Goal: Information Seeking & Learning: Learn about a topic

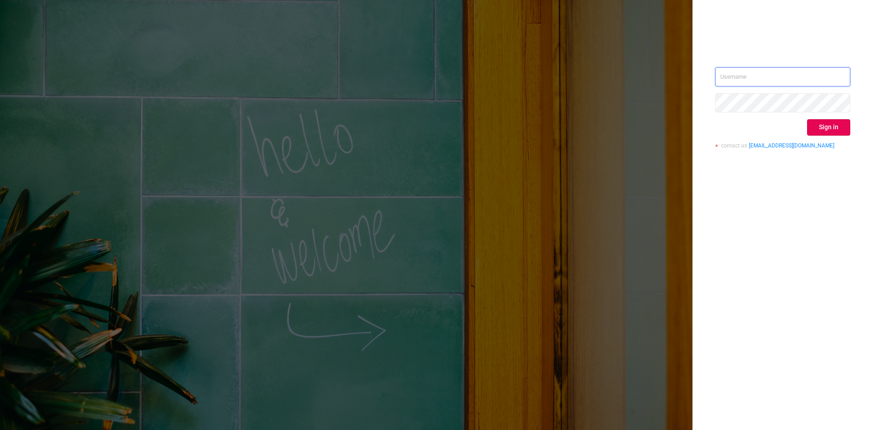
click at [767, 81] on input "text" at bounding box center [783, 76] width 135 height 19
type input "[PERSON_NAME][EMAIL_ADDRESS][DOMAIN_NAME]"
click at [815, 126] on button "Sign in" at bounding box center [829, 127] width 43 height 16
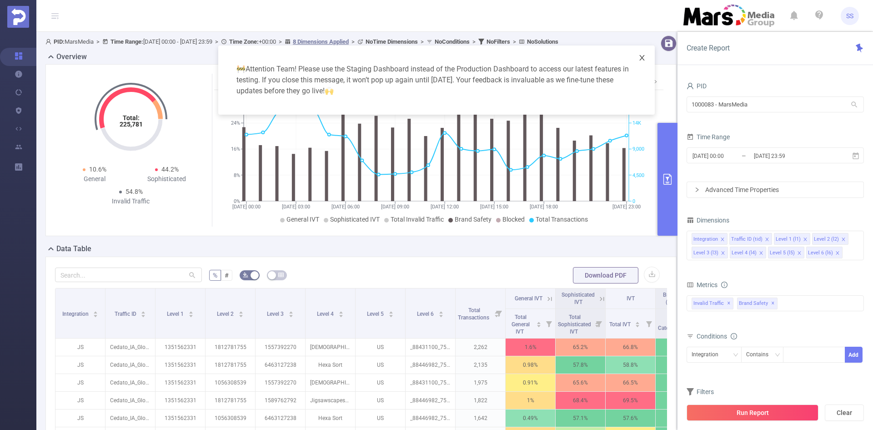
click at [640, 58] on icon "icon: close" at bounding box center [642, 57] width 7 height 7
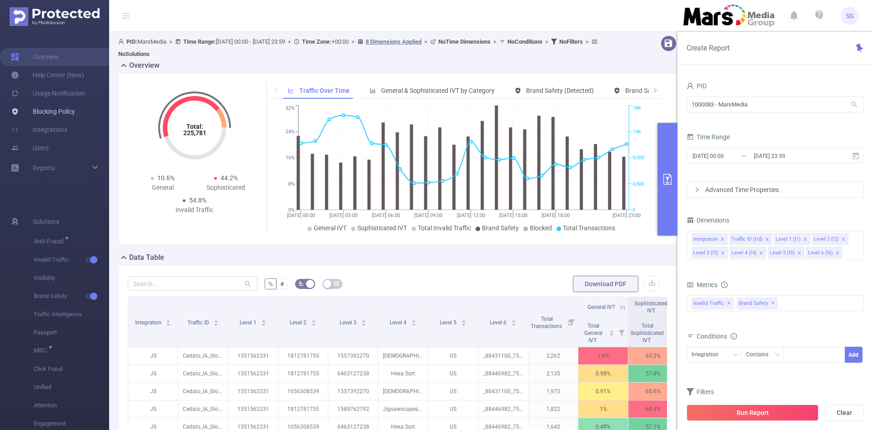
click at [56, 113] on link "Blocking Policy" at bounding box center [43, 111] width 64 height 18
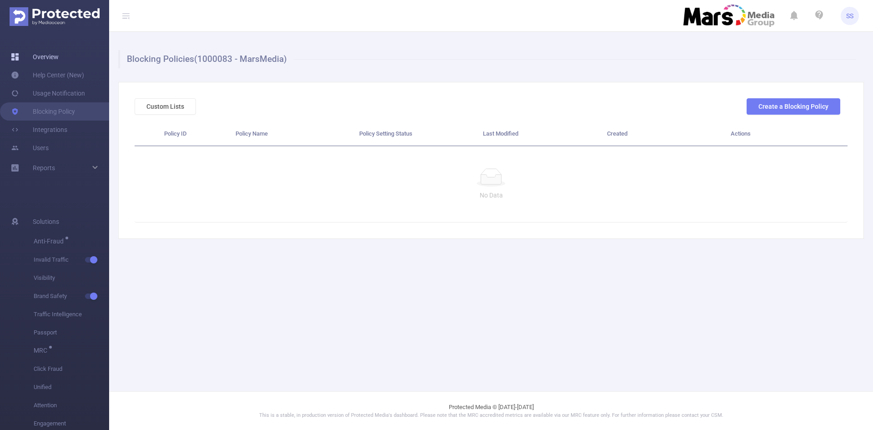
click at [44, 59] on link "Overview" at bounding box center [35, 57] width 48 height 18
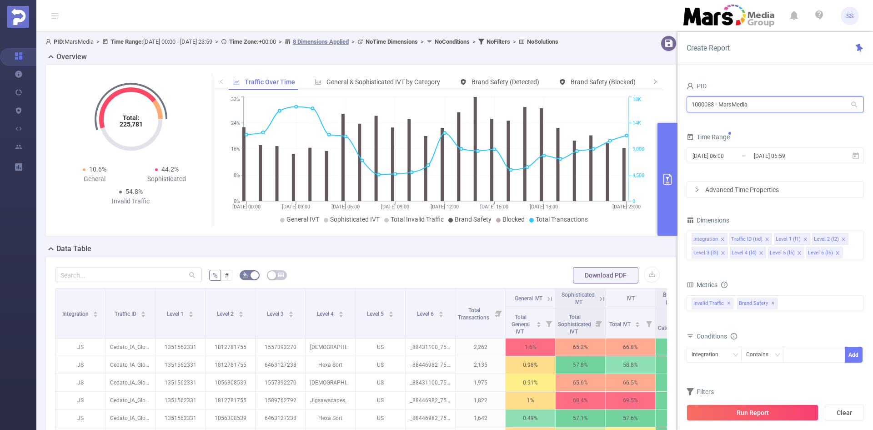
drag, startPoint x: 765, startPoint y: 102, endPoint x: 666, endPoint y: 101, distance: 99.6
click at [666, 101] on section "PID: MarsMedia > Time Range: [DATE] 00:00 - [DATE] 23:59 > Time Zone: +00:00 > …" at bounding box center [454, 328] width 837 height 592
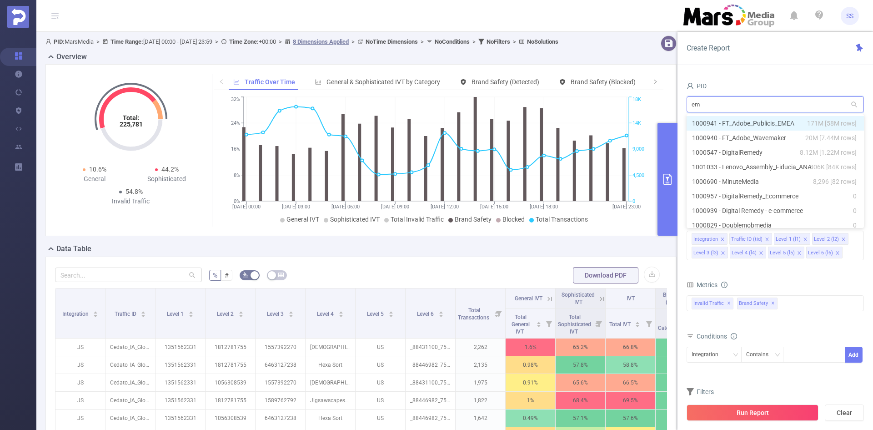
type input "eme"
click at [770, 121] on li "1000941 - FT_Adobe_Publicis_EMEA 171M [58M rows]" at bounding box center [775, 123] width 177 height 15
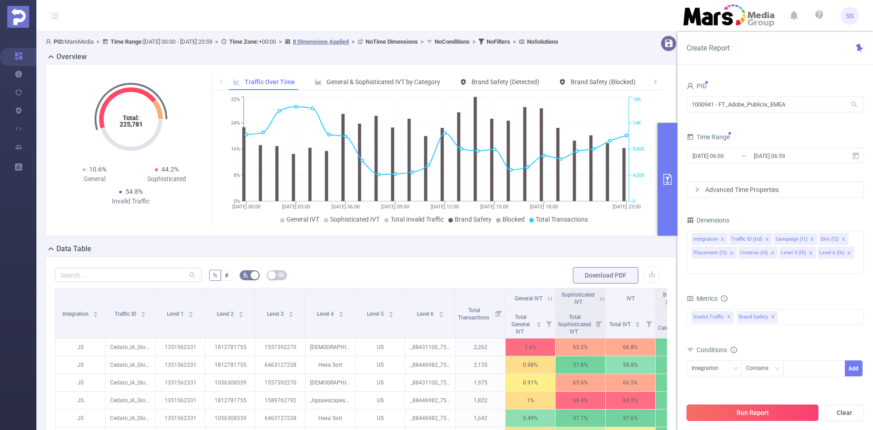
click at [767, 411] on button "Run Report" at bounding box center [753, 412] width 132 height 16
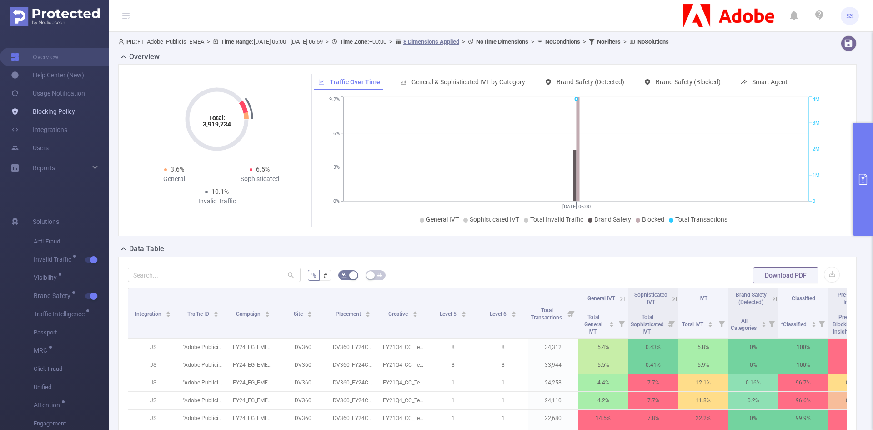
click at [56, 116] on link "Blocking Policy" at bounding box center [43, 111] width 64 height 18
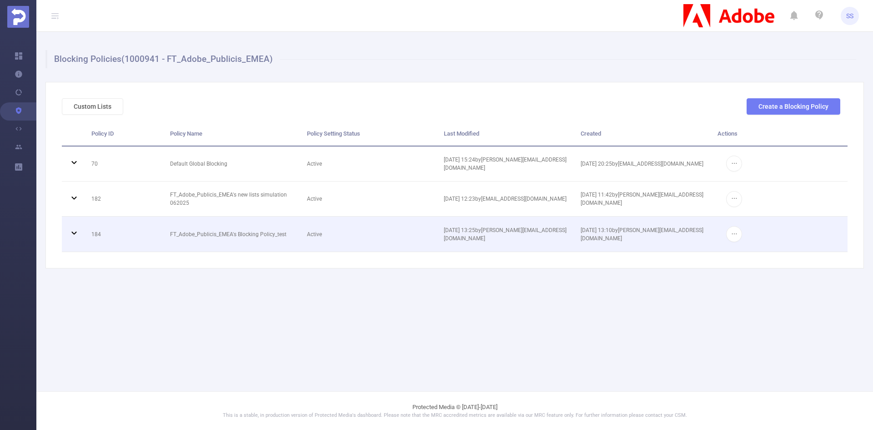
click at [255, 237] on td "FT_Adobe_Publicis_EMEA's Blocking Policy_test" at bounding box center [231, 234] width 137 height 35
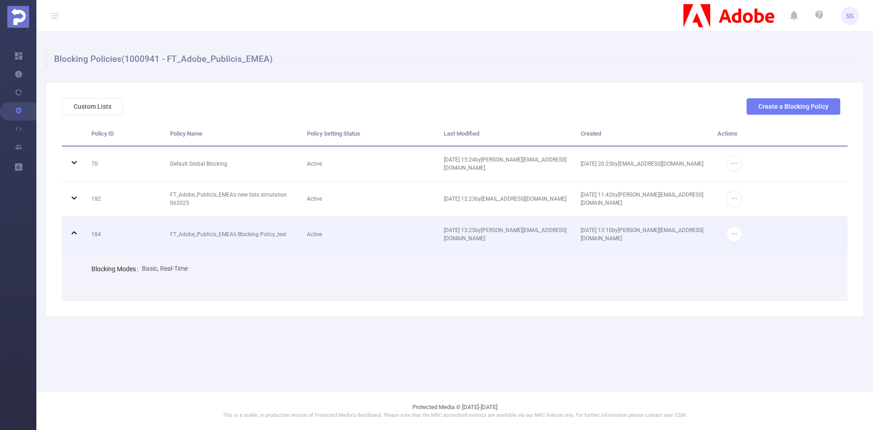
click at [214, 239] on td "FT_Adobe_Publicis_EMEA's Blocking Policy_test" at bounding box center [231, 234] width 137 height 35
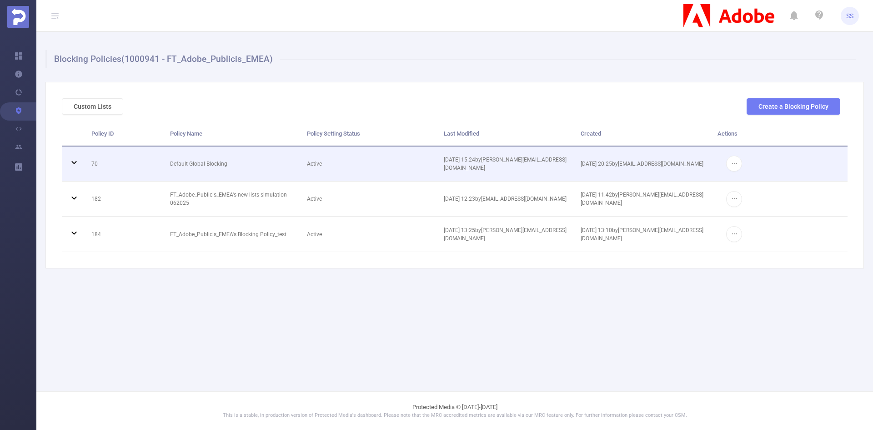
click at [216, 152] on td "Default Global Blocking" at bounding box center [231, 163] width 137 height 35
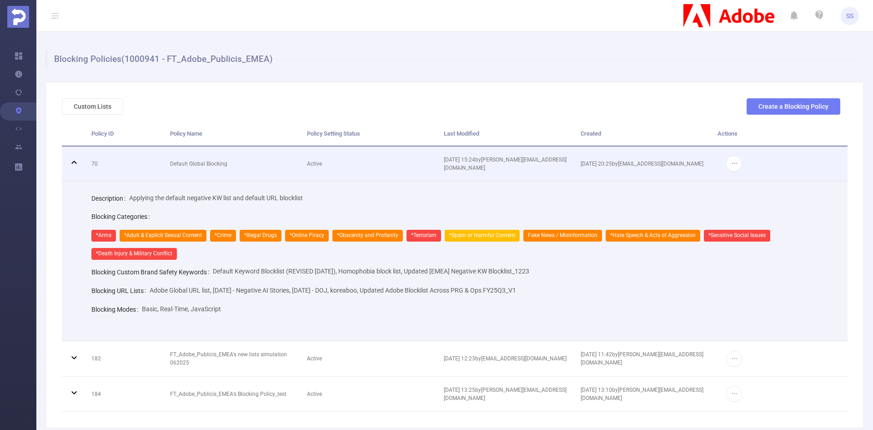
click at [216, 153] on td "Default Global Blocking" at bounding box center [231, 163] width 137 height 35
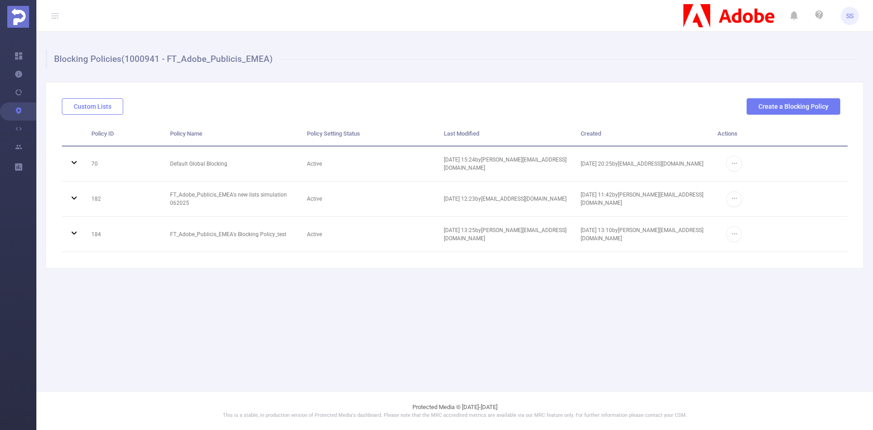
click at [91, 104] on button "Custom Lists" at bounding box center [92, 106] width 61 height 16
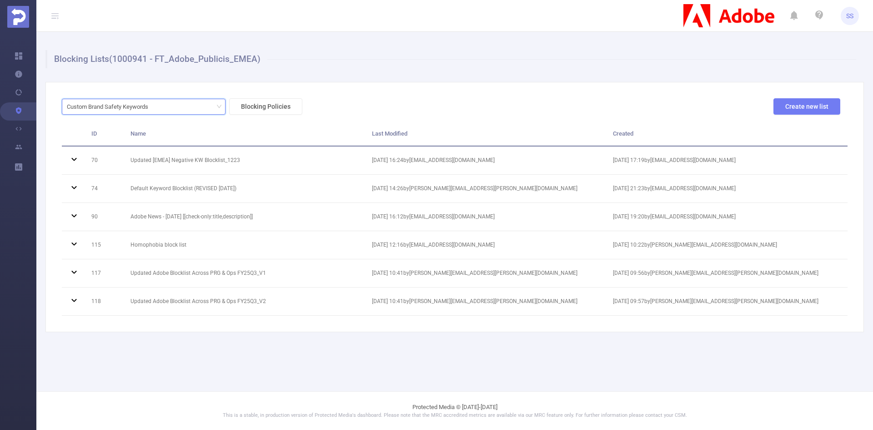
click at [145, 112] on div "Custom Brand Safety Keywords" at bounding box center [111, 106] width 88 height 15
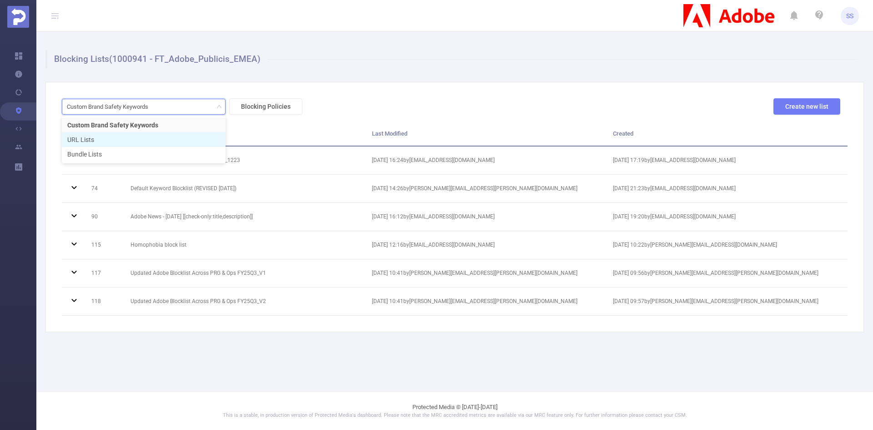
click at [126, 140] on li "URL Lists" at bounding box center [144, 139] width 164 height 15
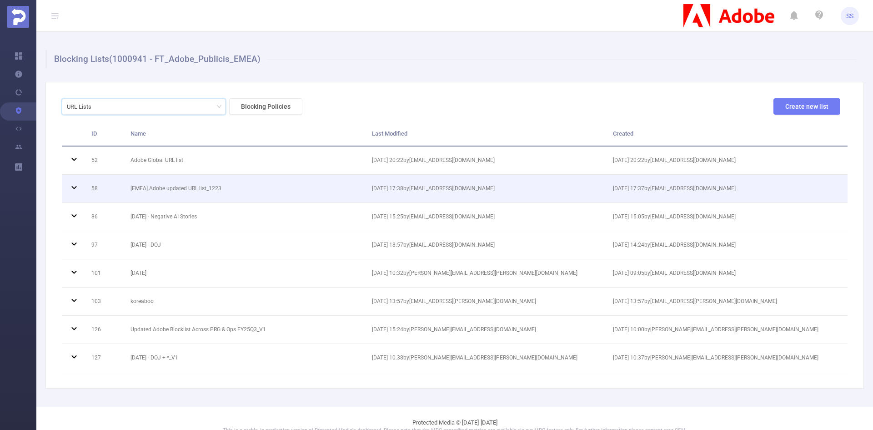
click at [223, 187] on td "[EMEA] Adobe updated URL list_1223" at bounding box center [245, 189] width 242 height 28
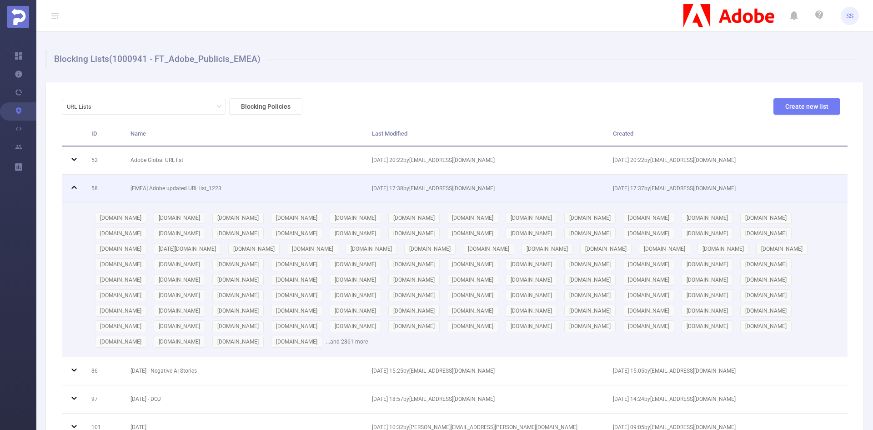
click at [223, 187] on td "[EMEA] Adobe updated URL list_1223" at bounding box center [245, 189] width 242 height 28
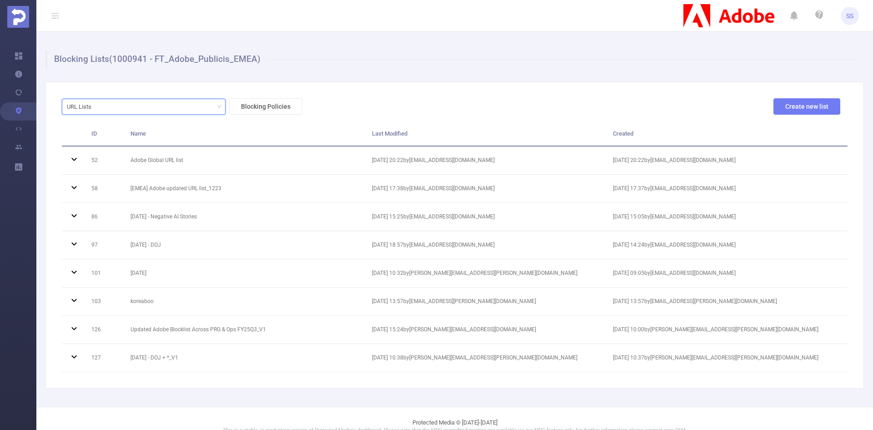
click at [185, 109] on div "URL Lists" at bounding box center [144, 106] width 154 height 15
click at [153, 151] on li "Bundle Lists" at bounding box center [144, 154] width 164 height 15
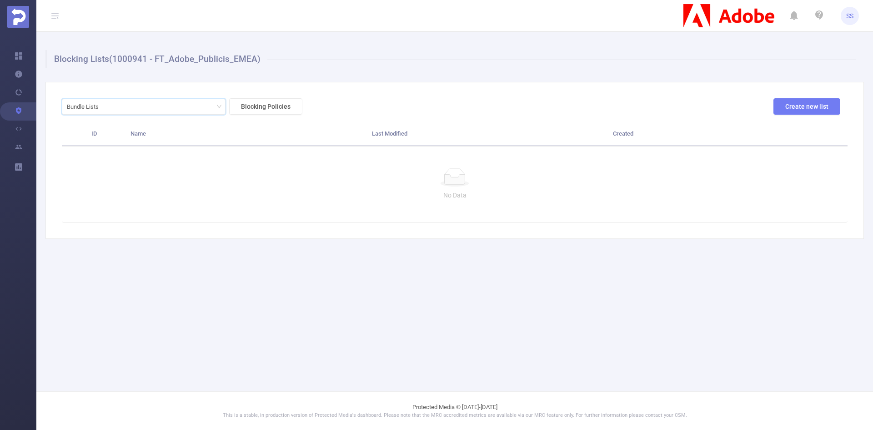
click at [152, 97] on div "Bundle Lists Blocking Policies Create new list ID Name Last Modified Created No…" at bounding box center [454, 160] width 819 height 157
click at [152, 104] on div "Bundle Lists" at bounding box center [144, 106] width 154 height 15
click at [145, 121] on li "Custom Brand Safety Keywords" at bounding box center [144, 125] width 164 height 15
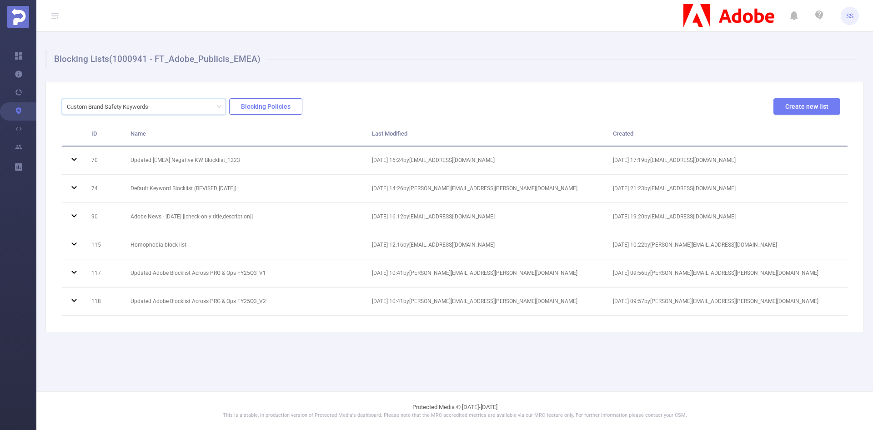
click at [243, 109] on button "Blocking Policies" at bounding box center [265, 106] width 73 height 16
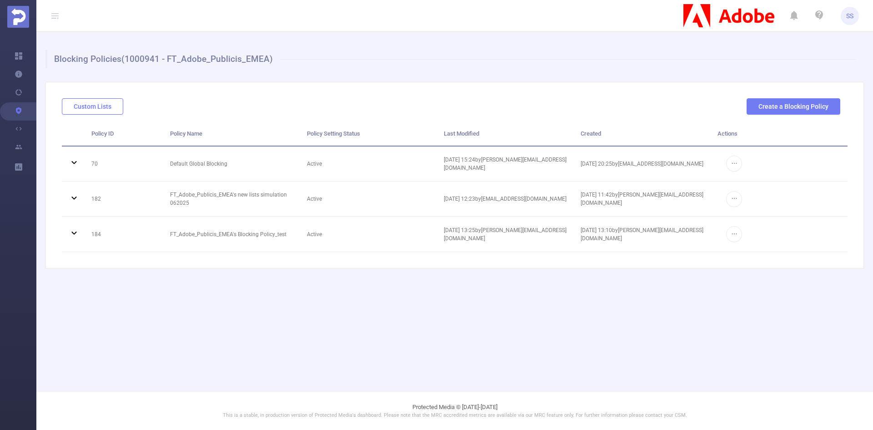
click at [101, 106] on button "Custom Lists" at bounding box center [92, 106] width 61 height 16
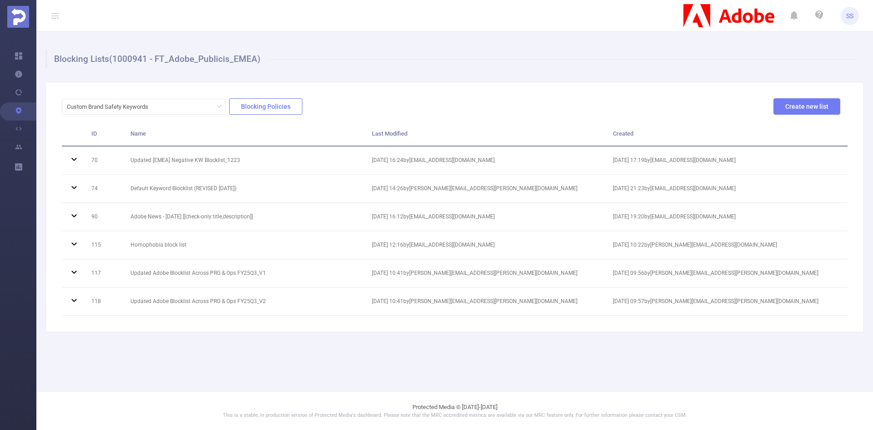
click at [252, 106] on button "Blocking Policies" at bounding box center [265, 106] width 73 height 16
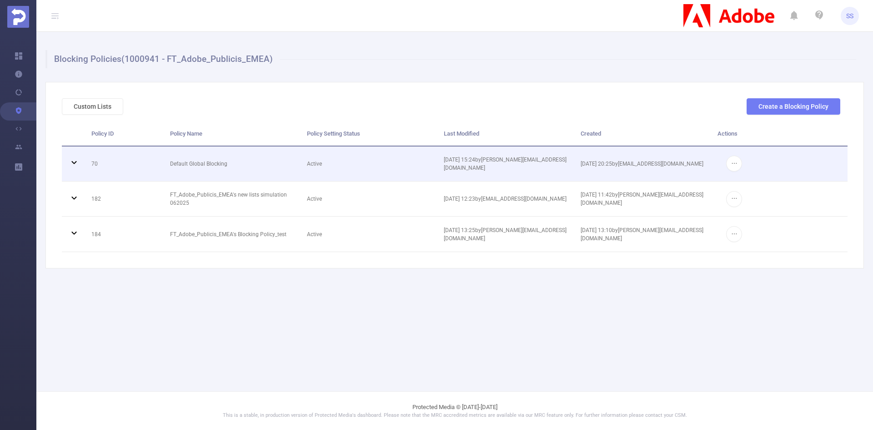
click at [72, 169] on td at bounding box center [73, 163] width 23 height 35
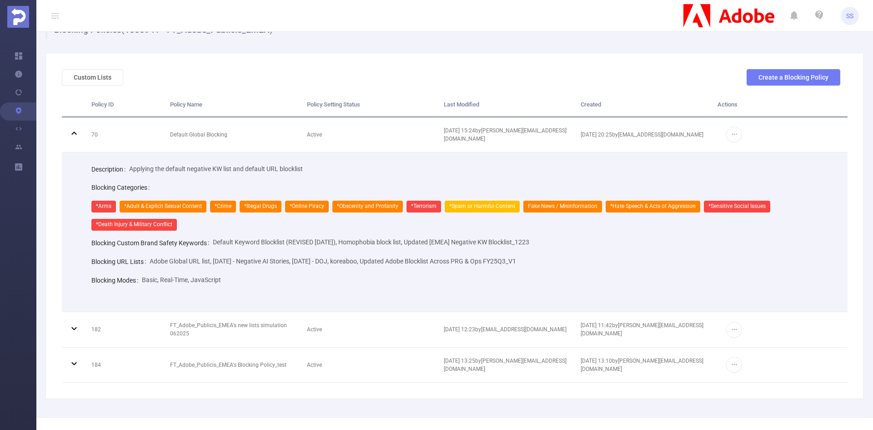
scroll to position [45, 0]
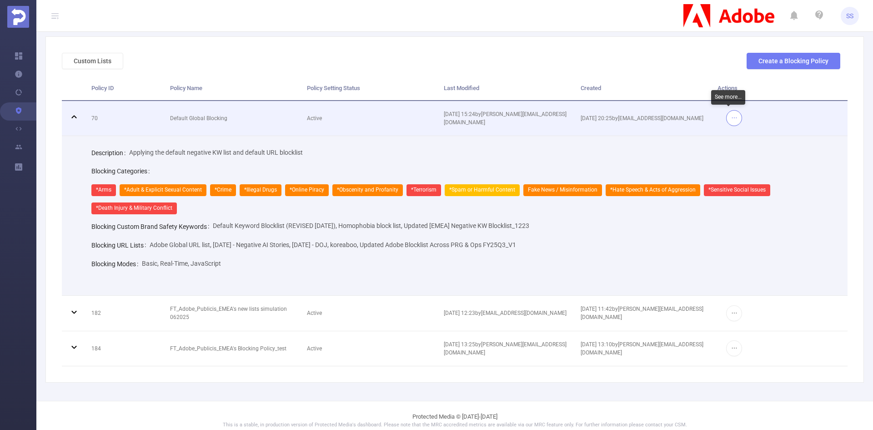
click at [729, 120] on button "button" at bounding box center [735, 118] width 16 height 16
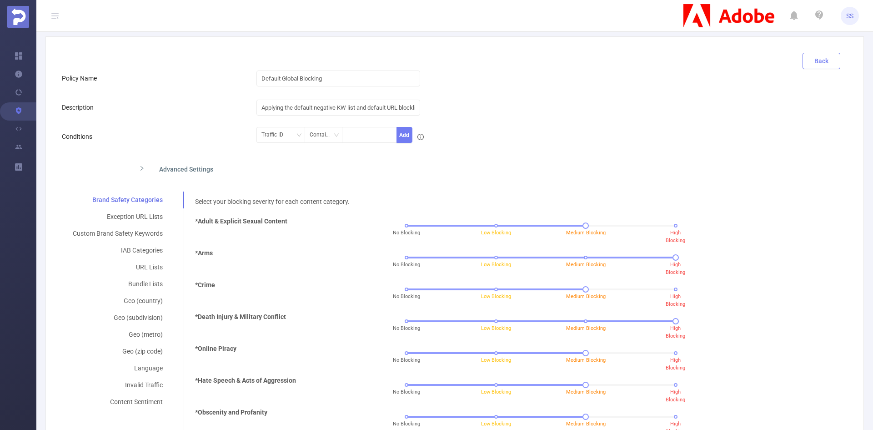
click at [813, 56] on button "Back" at bounding box center [822, 61] width 38 height 16
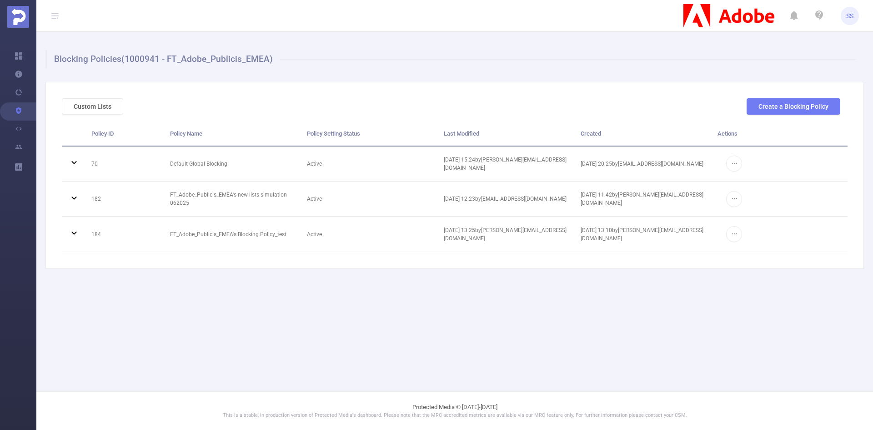
scroll to position [0, 0]
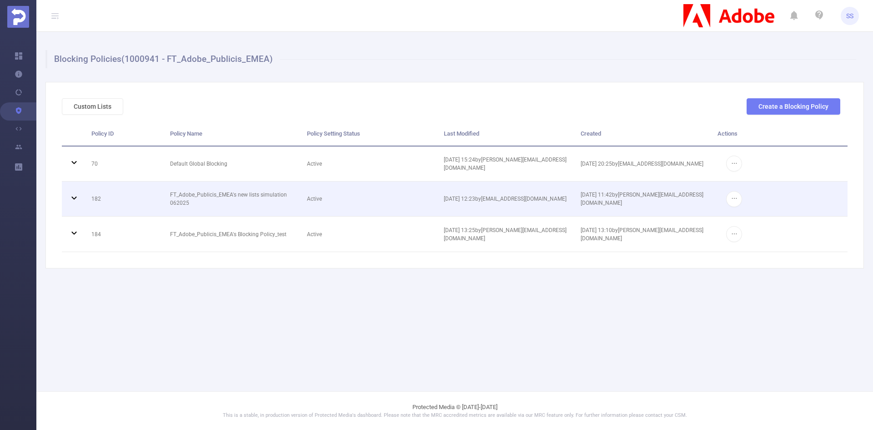
click at [364, 199] on td "Active" at bounding box center [368, 199] width 137 height 35
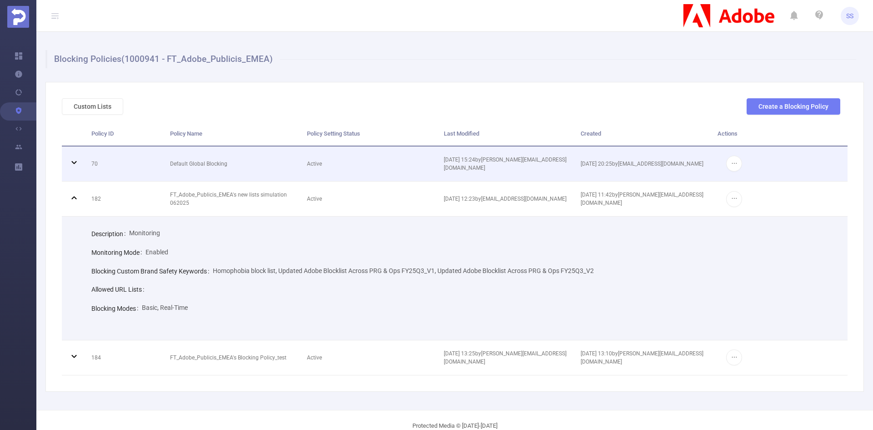
click at [149, 167] on td "70" at bounding box center [124, 163] width 79 height 35
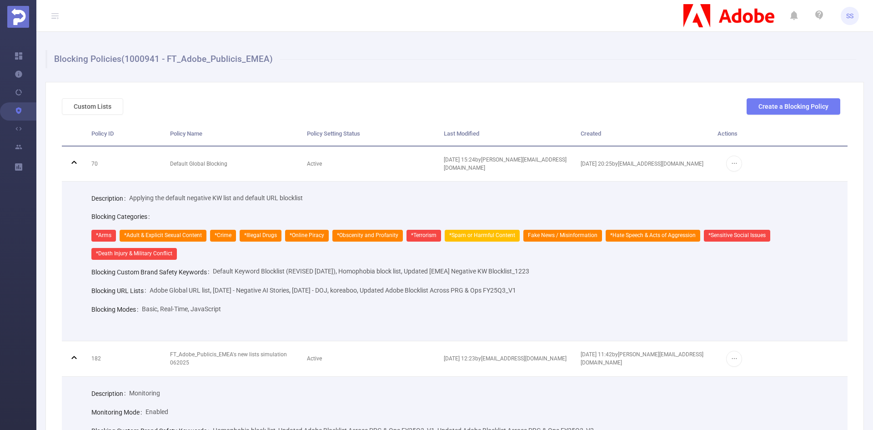
drag, startPoint x: 88, startPoint y: 289, endPoint x: 562, endPoint y: 297, distance: 474.1
click at [562, 297] on div "Description Applying the default negative KW list and default URL blocklist Blo…" at bounding box center [463, 254] width 750 height 130
copy div "Blocking URL Lists Adobe Global URL list, [DATE] - Negative AI Stories, [DATE] …"
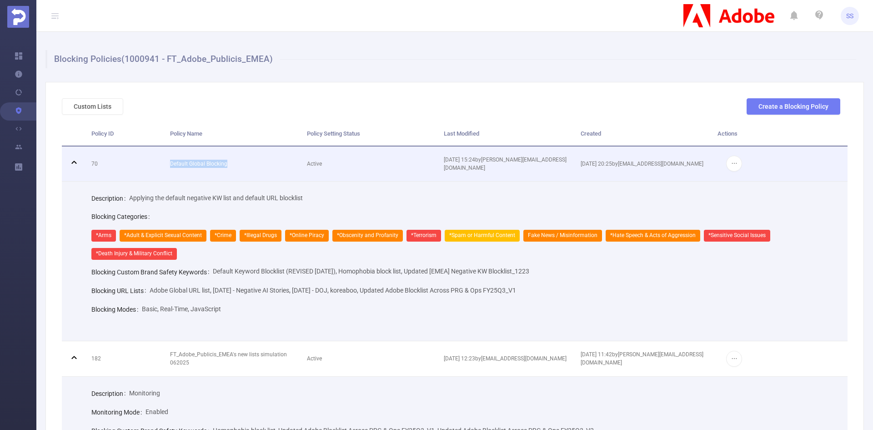
drag, startPoint x: 169, startPoint y: 159, endPoint x: 228, endPoint y: 164, distance: 59.3
click at [228, 164] on td "Default Global Blocking" at bounding box center [231, 163] width 137 height 35
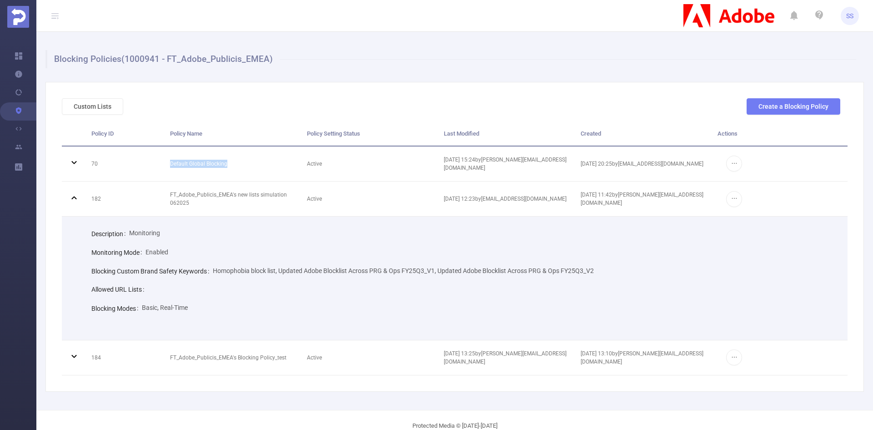
copy td "Default Global Blocking"
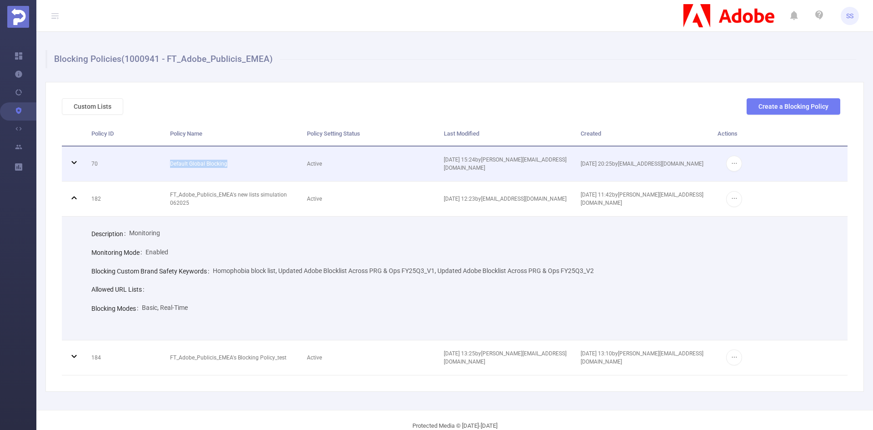
click at [213, 168] on td "Default Global Blocking" at bounding box center [231, 163] width 137 height 35
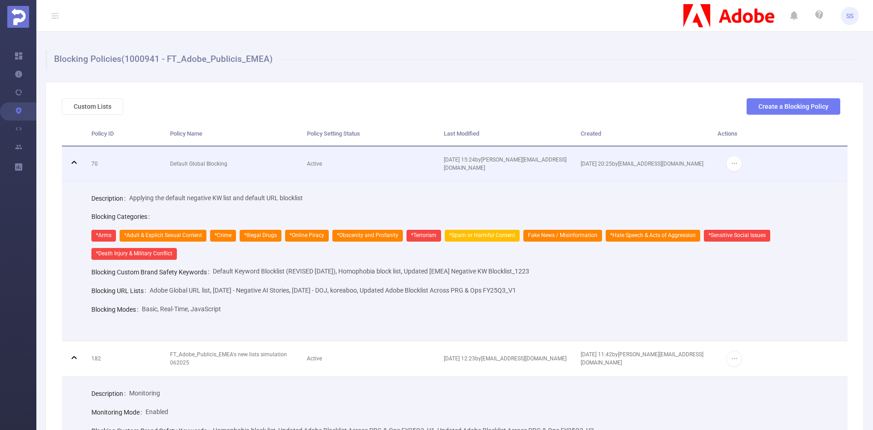
click at [213, 168] on td "Default Global Blocking" at bounding box center [231, 163] width 137 height 35
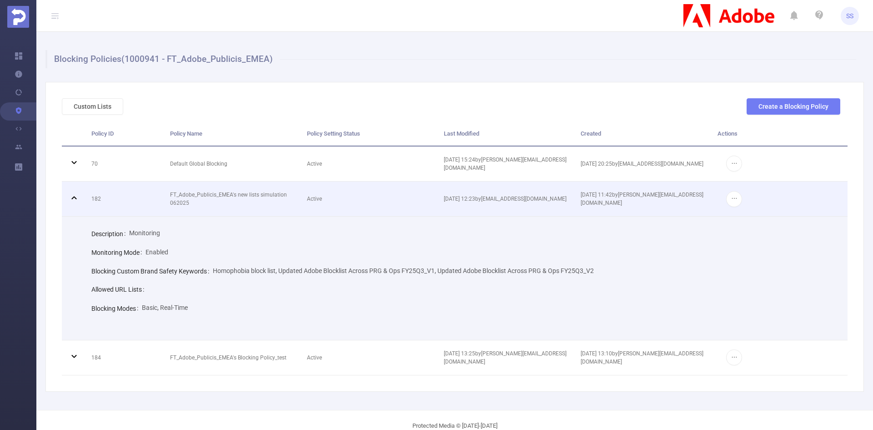
click at [208, 207] on td "FT_Adobe_Publicis_EMEA's new lists simulation 062025" at bounding box center [231, 199] width 137 height 35
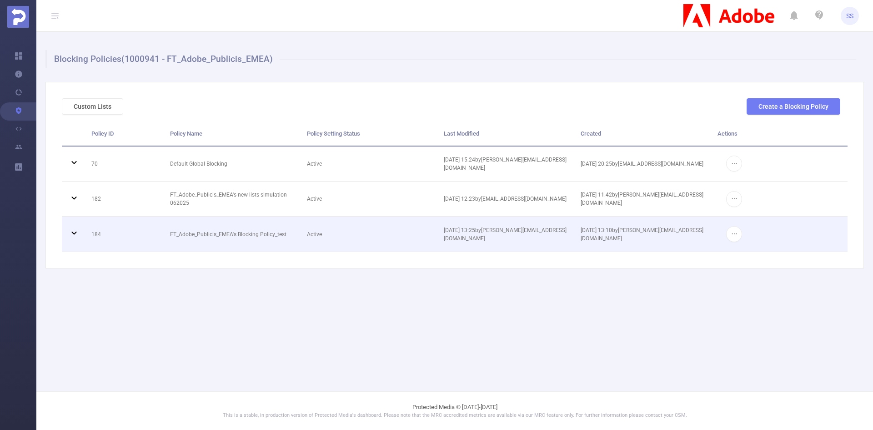
click at [225, 242] on td "FT_Adobe_Publicis_EMEA's Blocking Policy_test" at bounding box center [231, 234] width 137 height 35
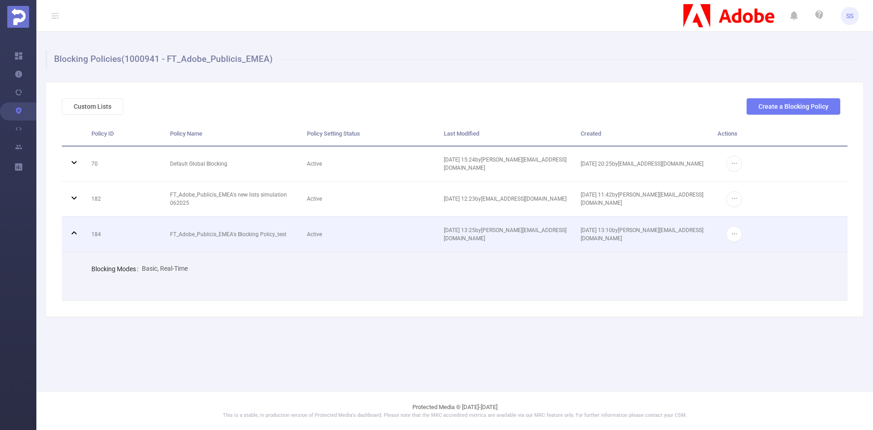
click at [212, 234] on td "FT_Adobe_Publicis_EMEA's Blocking Policy_test" at bounding box center [231, 234] width 137 height 35
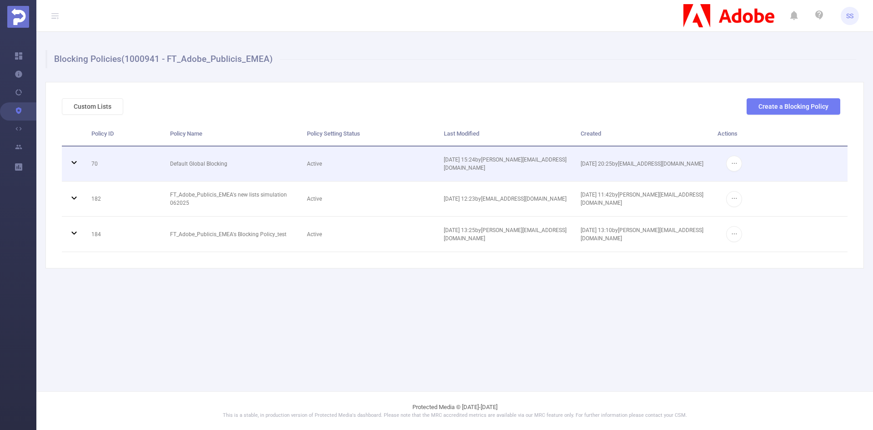
click at [203, 167] on td "Default Global Blocking" at bounding box center [231, 163] width 137 height 35
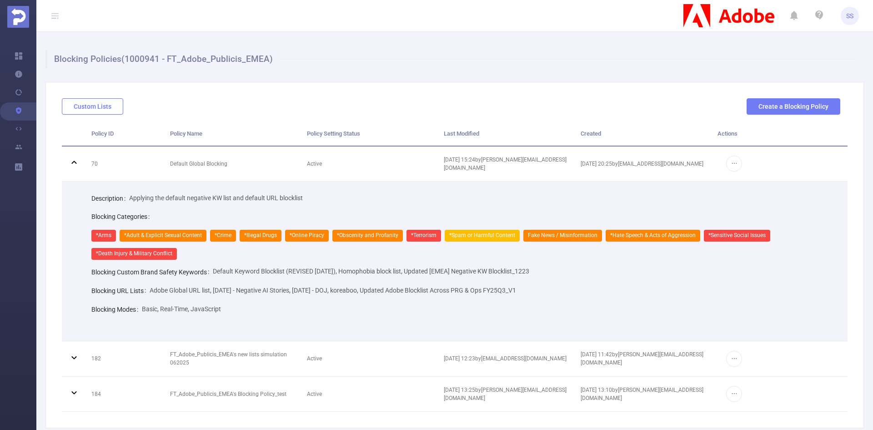
click at [77, 106] on button "Custom Lists" at bounding box center [92, 106] width 61 height 16
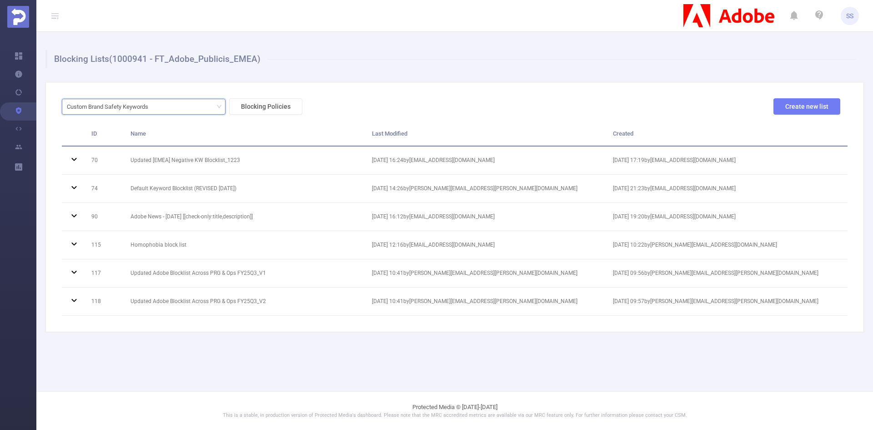
click at [187, 106] on div "Custom Brand Safety Keywords" at bounding box center [144, 106] width 154 height 15
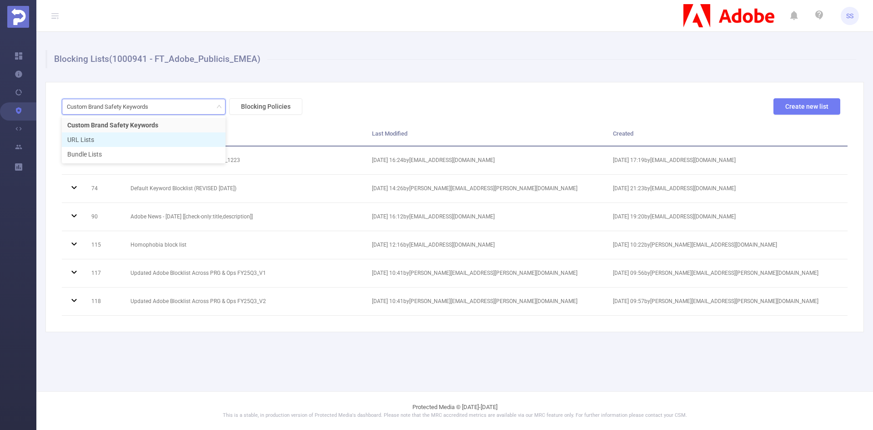
click at [143, 142] on li "URL Lists" at bounding box center [144, 139] width 164 height 15
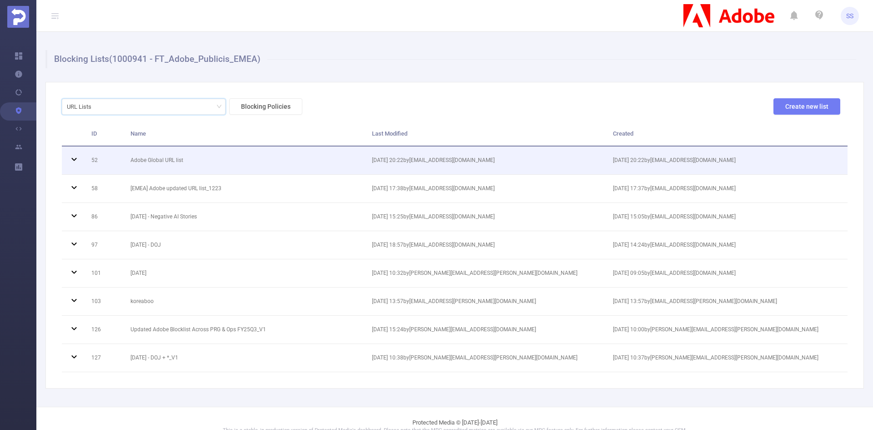
click at [427, 160] on span "[DATE] 20:22 by [PERSON_NAME][EMAIL_ADDRESS][DOMAIN_NAME]" at bounding box center [433, 160] width 123 height 6
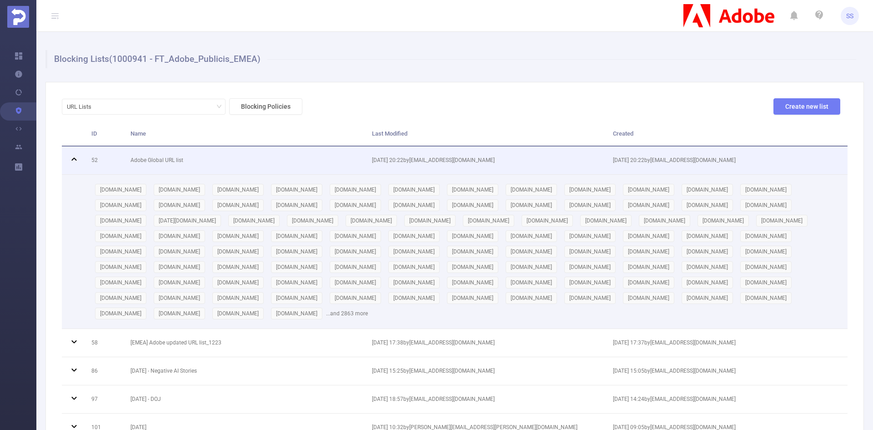
click at [427, 160] on span "[DATE] 20:22 by [PERSON_NAME][EMAIL_ADDRESS][DOMAIN_NAME]" at bounding box center [433, 160] width 123 height 6
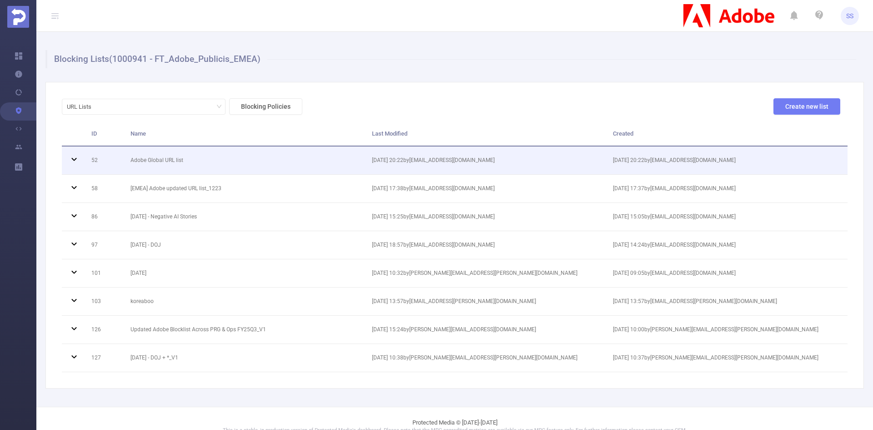
click at [797, 162] on td "[DATE] 20:22 by [PERSON_NAME][EMAIL_ADDRESS][DOMAIN_NAME]" at bounding box center [727, 160] width 242 height 28
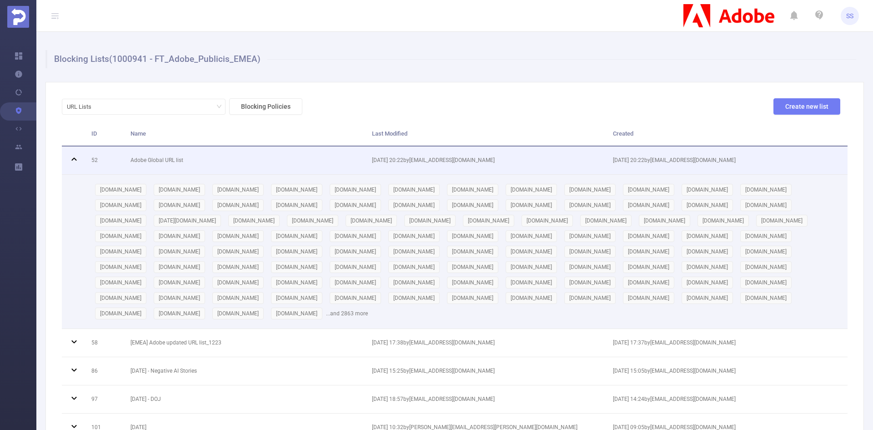
click at [797, 162] on td "[DATE] 20:22 by [PERSON_NAME][EMAIL_ADDRESS][DOMAIN_NAME]" at bounding box center [727, 160] width 242 height 28
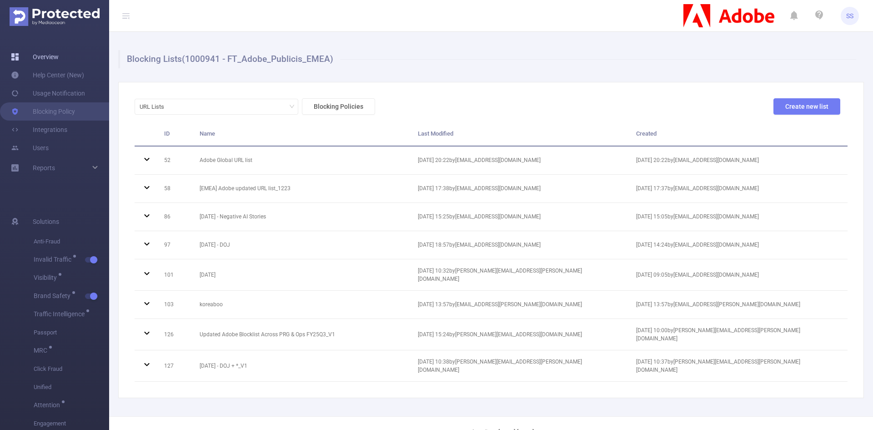
click at [55, 51] on link "Overview" at bounding box center [35, 57] width 48 height 18
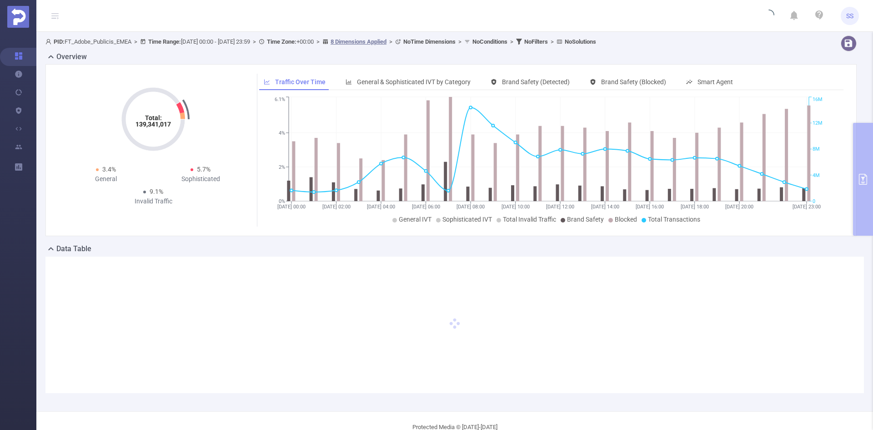
type input "[DATE] 00:00"
type input "[DATE] 23:59"
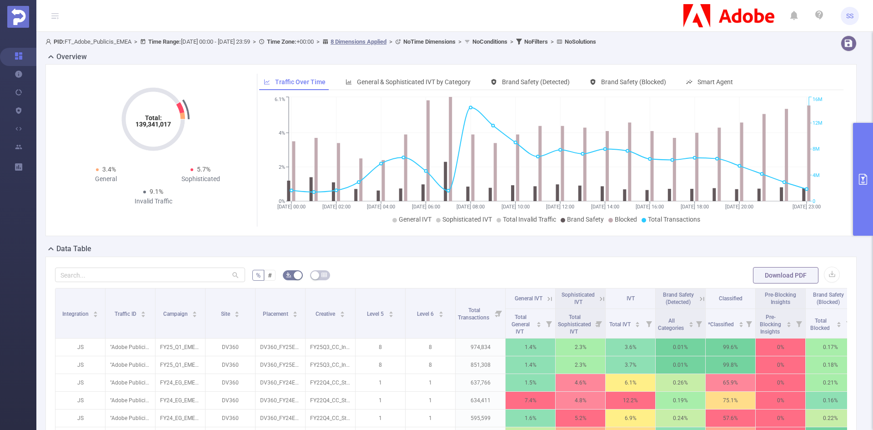
drag, startPoint x: 862, startPoint y: 159, endPoint x: 839, endPoint y: 194, distance: 41.5
click at [861, 159] on button "primary" at bounding box center [863, 179] width 20 height 113
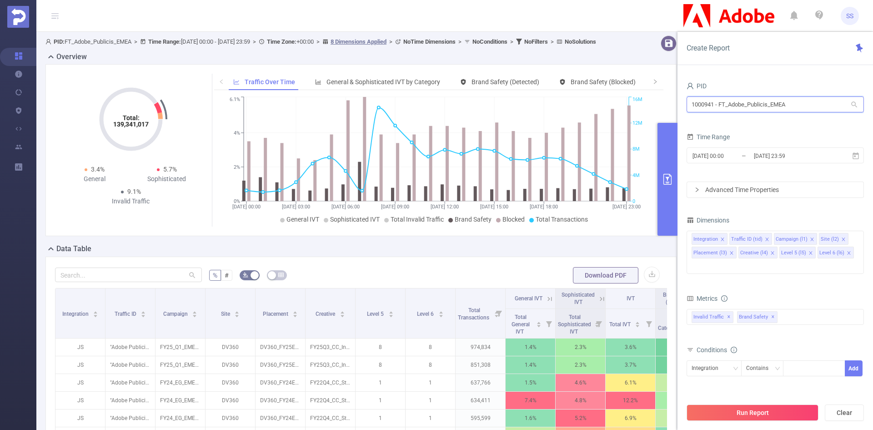
drag, startPoint x: 786, startPoint y: 106, endPoint x: 617, endPoint y: 103, distance: 168.8
click at [617, 103] on section "PID: FT_Adobe_Publicis_EMEA > Time Range: [DATE] 00:00 - [DATE] 23:59 > Time Zo…" at bounding box center [454, 328] width 837 height 592
type input "padd"
click at [730, 123] on li "1001069 - Paddlewaver 7.2M [2.9M rows]" at bounding box center [775, 123] width 177 height 15
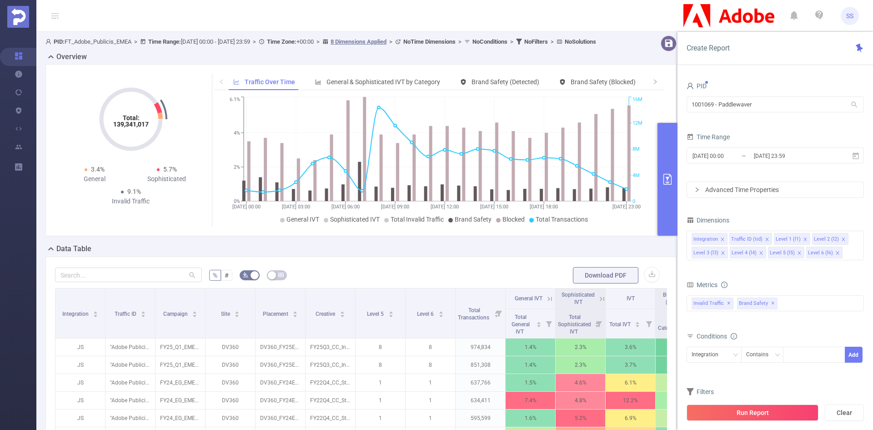
click at [768, 407] on button "Run Report" at bounding box center [753, 412] width 132 height 16
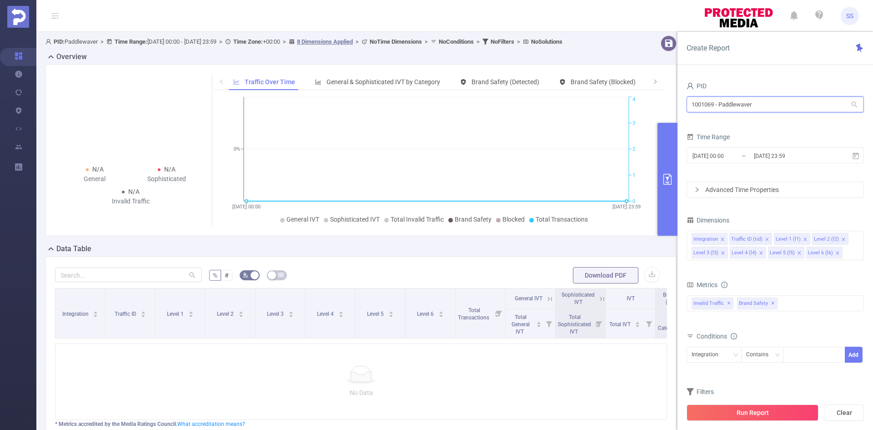
click at [779, 106] on input "1001069 - Paddlewaver" at bounding box center [775, 104] width 177 height 16
drag, startPoint x: 785, startPoint y: 109, endPoint x: 619, endPoint y: 94, distance: 166.3
click at [619, 94] on section "PID: Paddlewaver > Time Range: [DATE] 00:00 - [DATE] 23:59 > Time Zone: +00:00 …" at bounding box center [454, 262] width 837 height 461
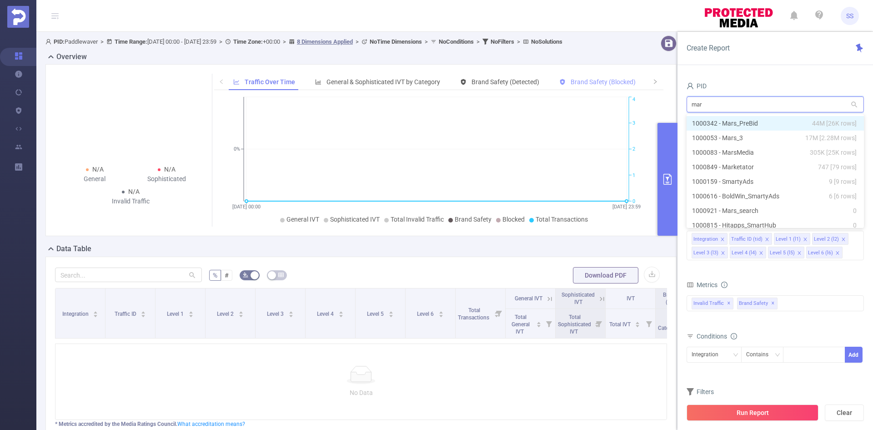
type input "mars"
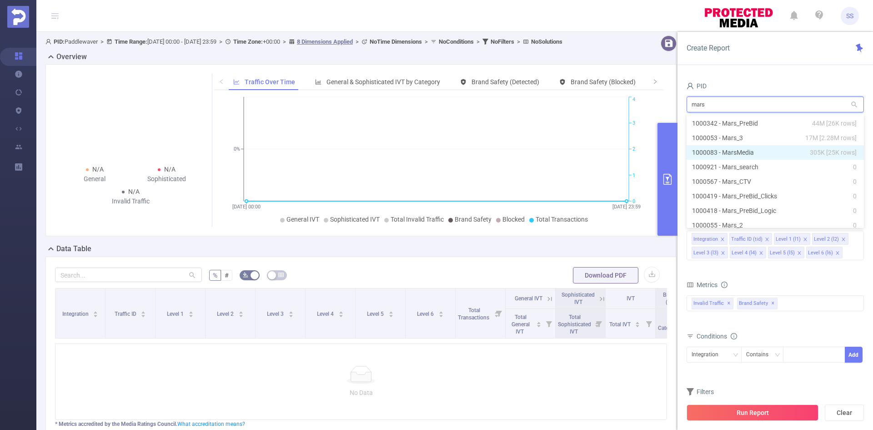
click at [773, 148] on li "1000083 - MarsMedia 305K [25K rows]" at bounding box center [775, 152] width 177 height 15
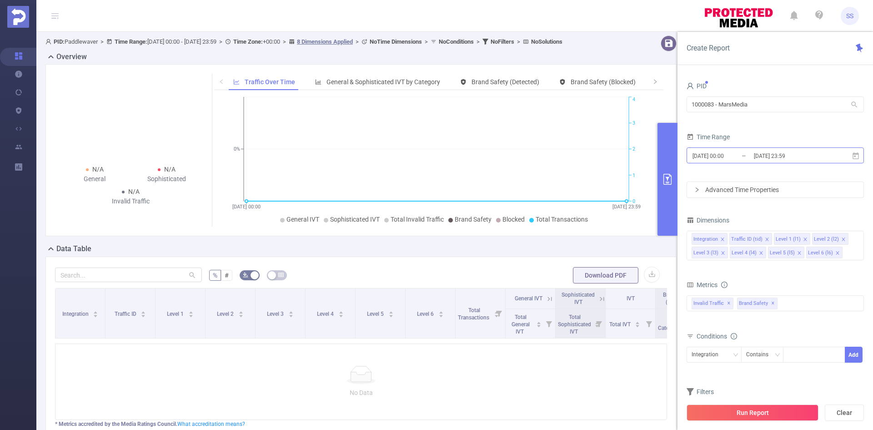
click at [776, 156] on input "[DATE] 23:59" at bounding box center [790, 156] width 74 height 12
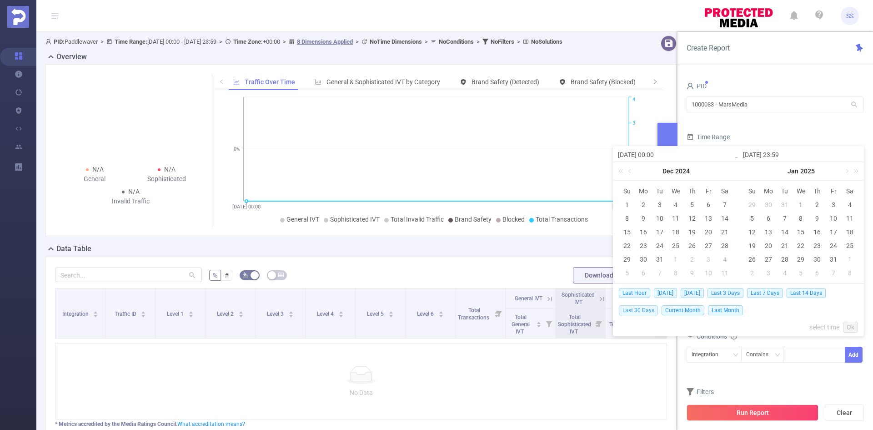
click at [648, 312] on span "Last 30 Days" at bounding box center [638, 310] width 39 height 10
type input "[DATE] 00:00"
type input "[DATE] 23:59"
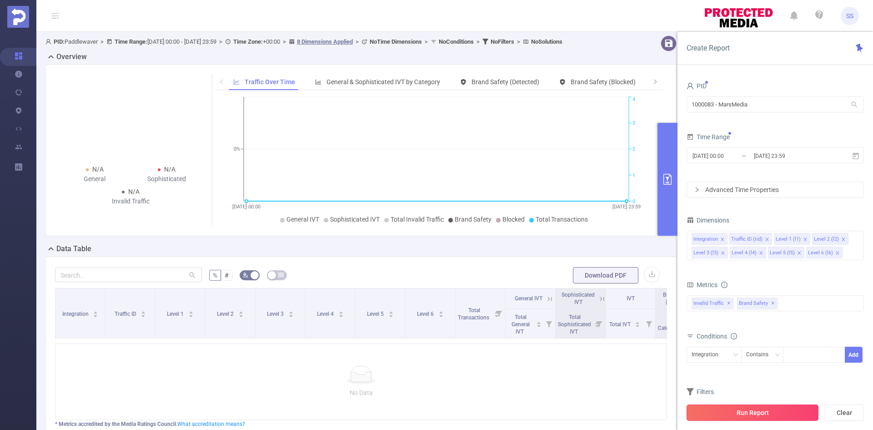
click at [765, 416] on button "Run Report" at bounding box center [753, 412] width 132 height 16
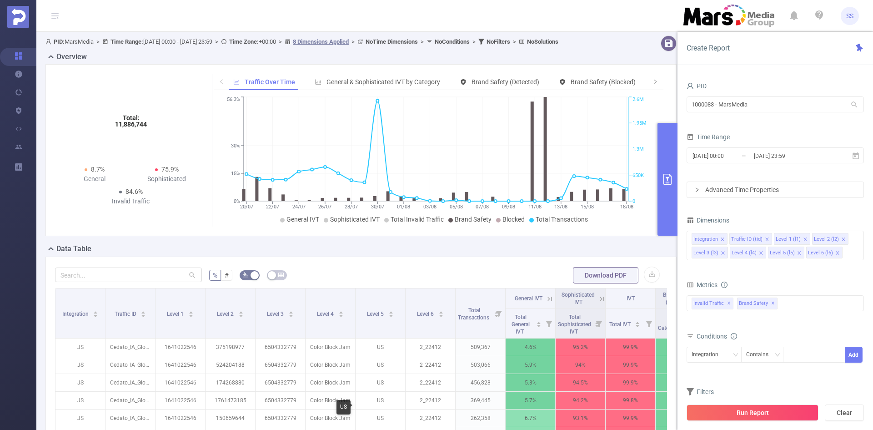
click at [387, 409] on p "US" at bounding box center [381, 400] width 50 height 17
drag, startPoint x: 303, startPoint y: 224, endPoint x: 320, endPoint y: 227, distance: 18.0
click at [304, 223] on span "General IVT" at bounding box center [303, 219] width 33 height 7
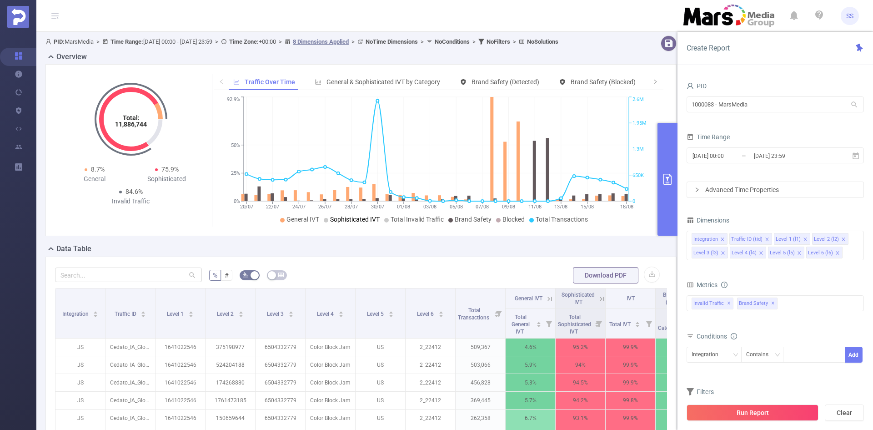
click at [352, 223] on span "Sophisticated IVT" at bounding box center [355, 219] width 50 height 7
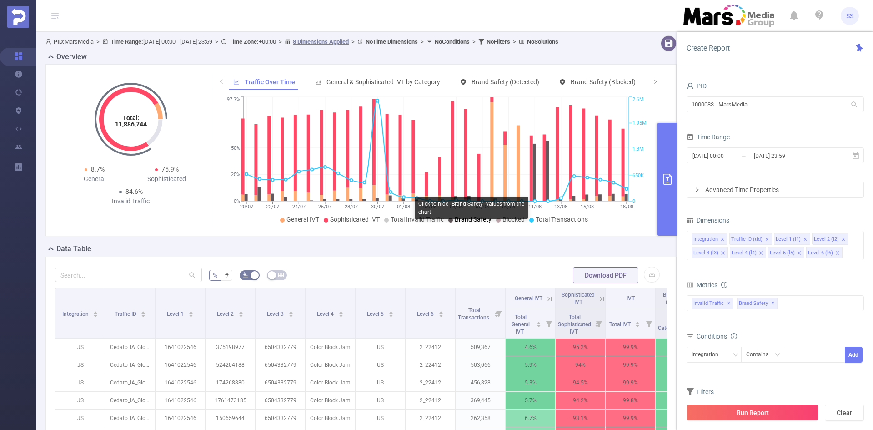
click at [467, 223] on span "Brand Safety" at bounding box center [473, 219] width 37 height 7
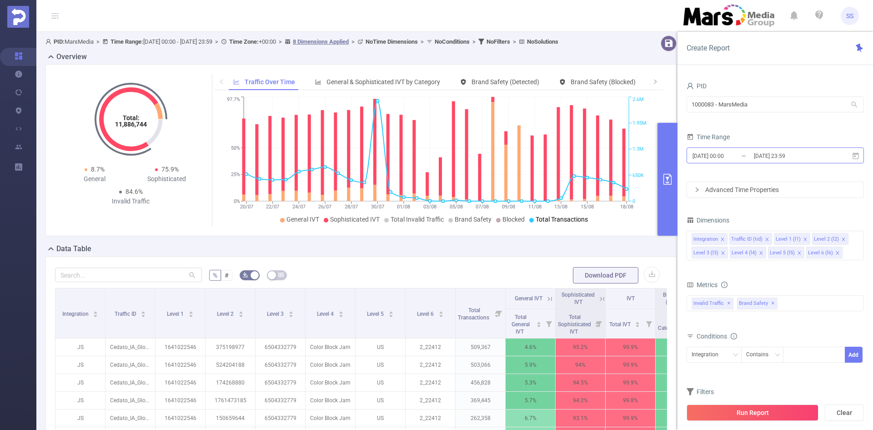
click at [733, 154] on input "[DATE] 00:00" at bounding box center [729, 156] width 74 height 12
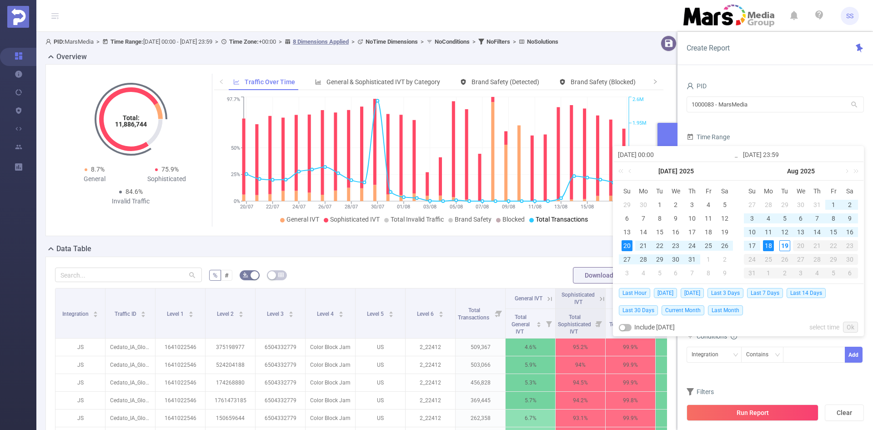
click at [640, 156] on input "[DATE] 00:00" at bounding box center [676, 154] width 116 height 11
type input "[DATE] 00:00"
click at [854, 330] on link "Ok" at bounding box center [850, 327] width 15 height 11
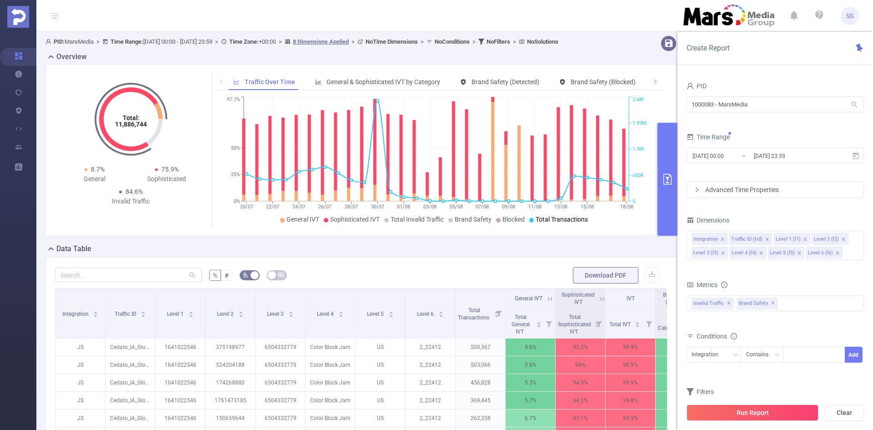
click at [758, 414] on button "Run Report" at bounding box center [753, 412] width 132 height 16
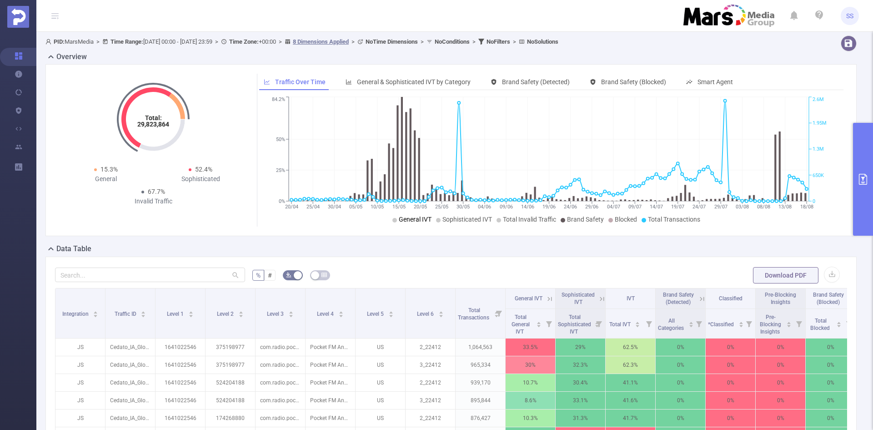
drag, startPoint x: 414, startPoint y: 219, endPoint x: 439, endPoint y: 217, distance: 24.6
click at [414, 219] on span "General IVT" at bounding box center [415, 219] width 33 height 7
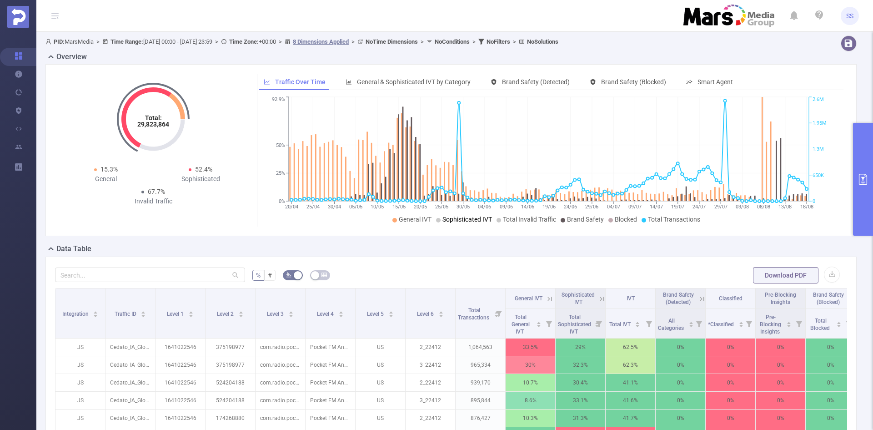
click at [453, 216] on span "Sophisticated IVT" at bounding box center [468, 219] width 50 height 7
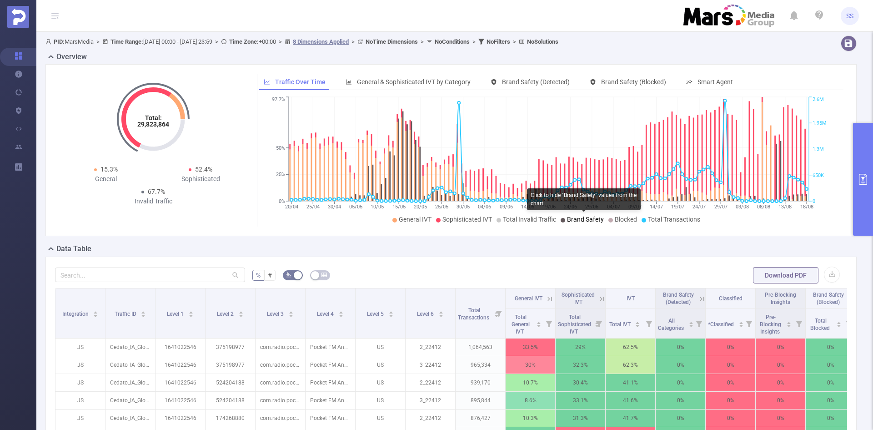
click at [573, 218] on span "Brand Safety" at bounding box center [585, 219] width 37 height 7
